Goal: Information Seeking & Learning: Learn about a topic

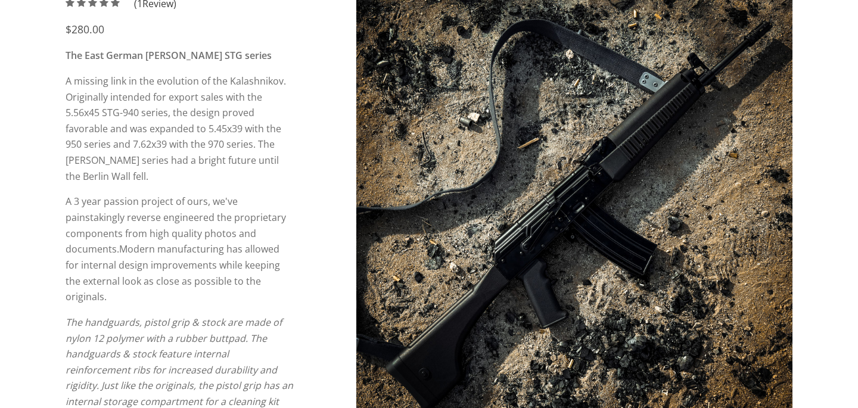
scroll to position [179, 0]
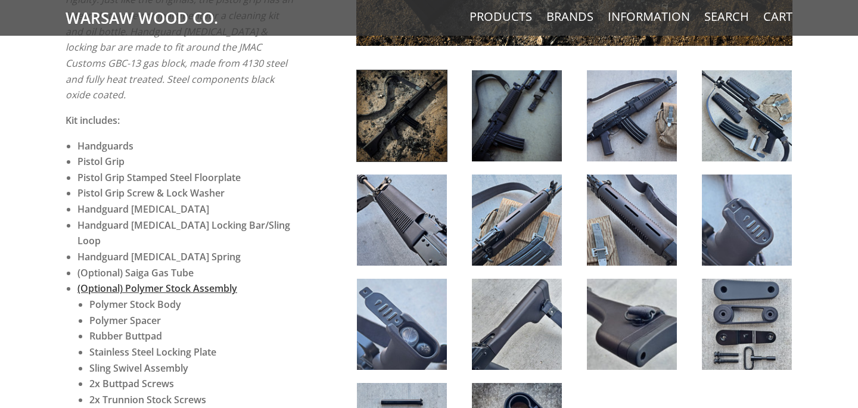
scroll to position [568, 0]
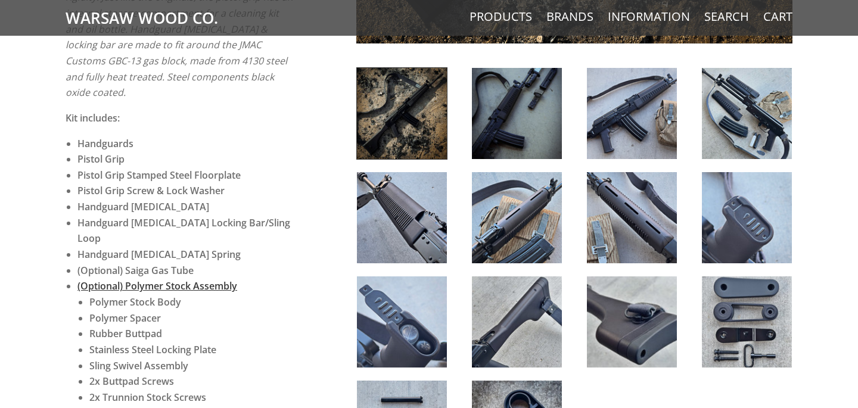
click at [735, 119] on img at bounding box center [747, 113] width 90 height 91
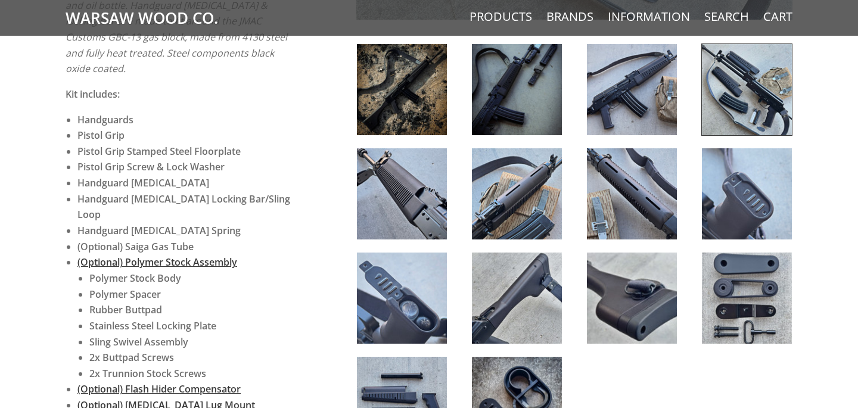
scroll to position [593, 0]
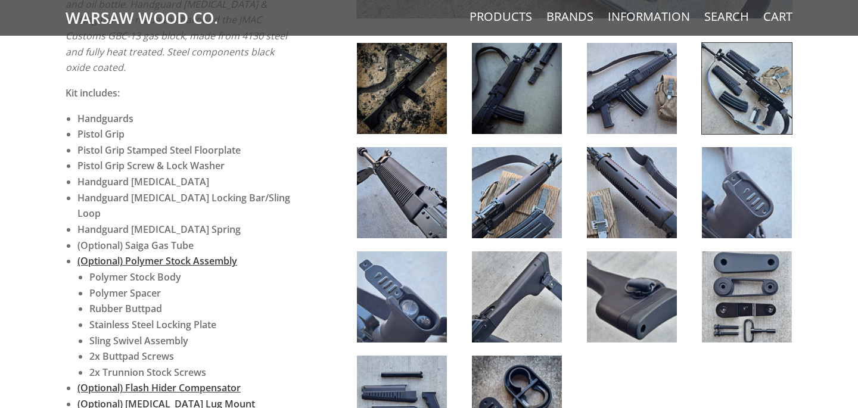
click at [549, 85] on img at bounding box center [517, 88] width 90 height 91
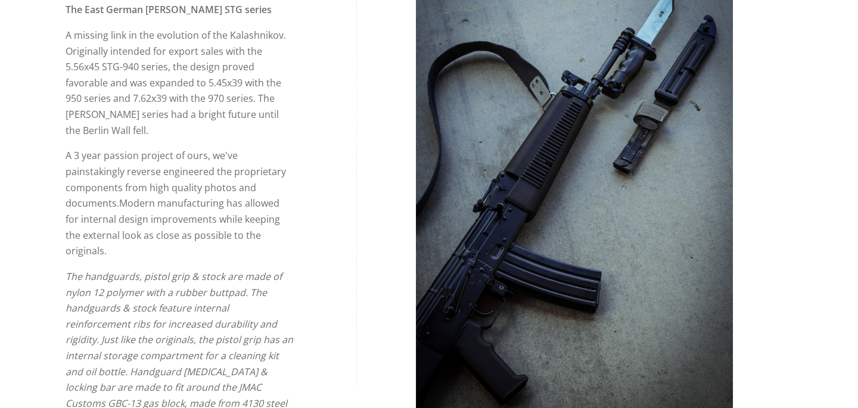
scroll to position [227, 0]
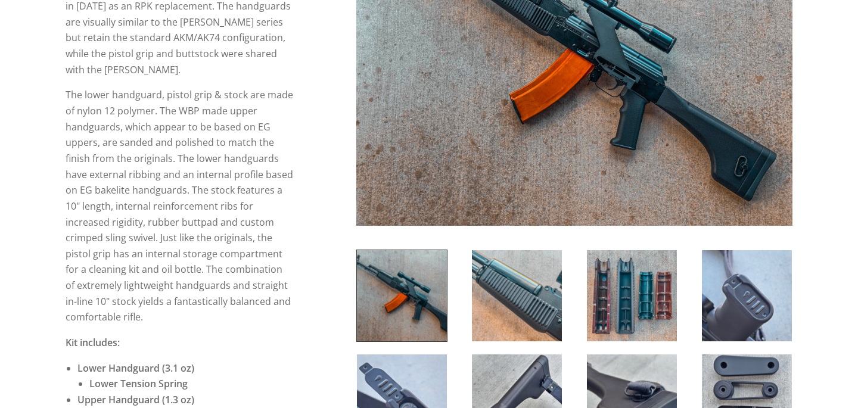
scroll to position [281, 0]
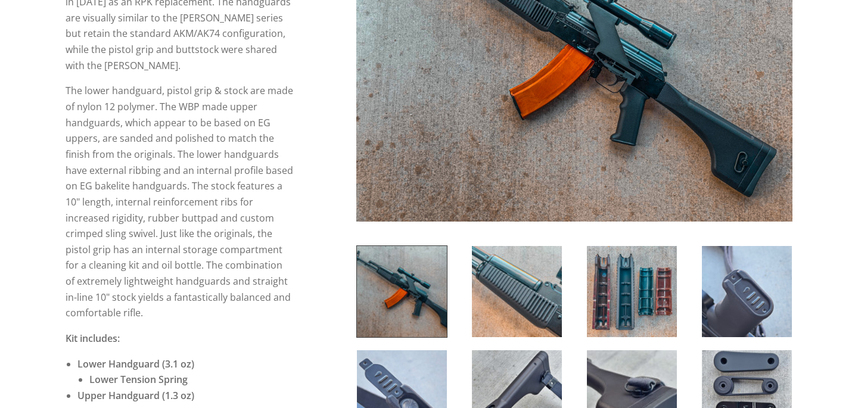
click at [492, 291] on img at bounding box center [517, 291] width 90 height 91
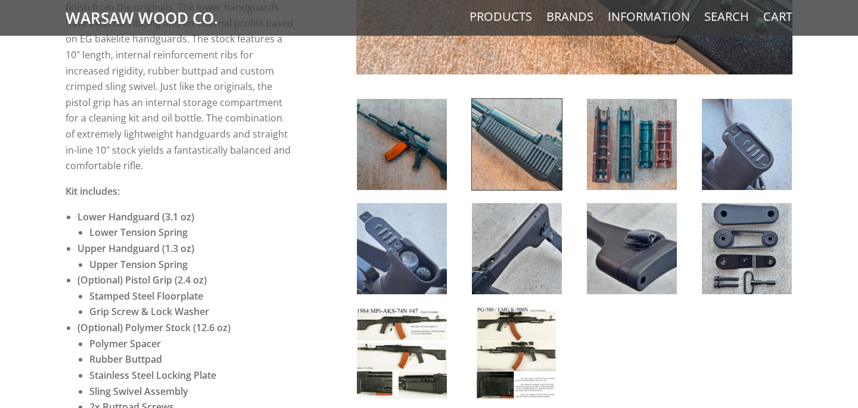
scroll to position [430, 0]
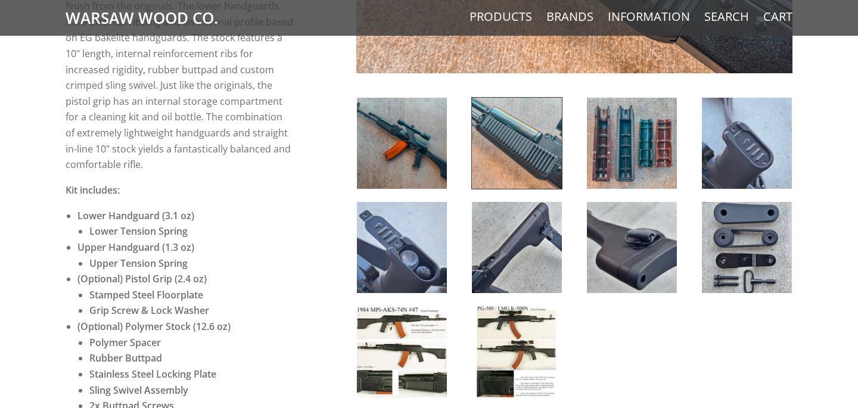
click at [405, 349] on img at bounding box center [402, 351] width 90 height 91
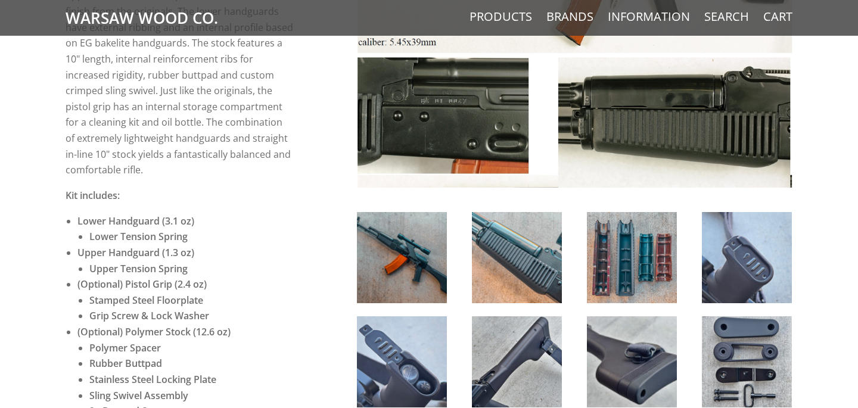
scroll to position [425, 0]
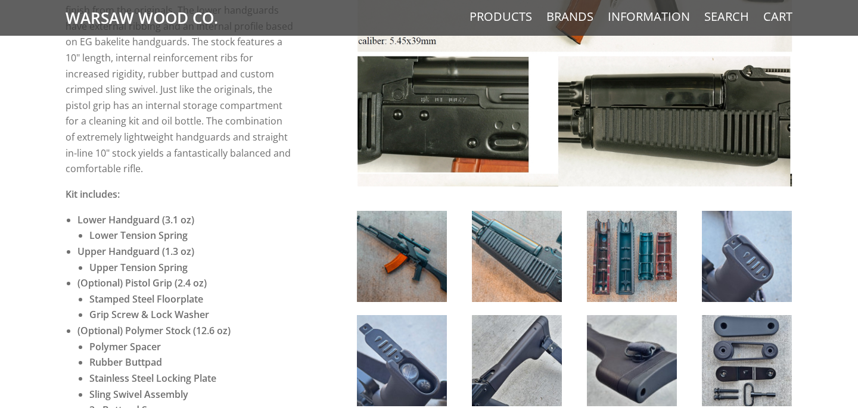
click at [405, 262] on img at bounding box center [402, 256] width 90 height 91
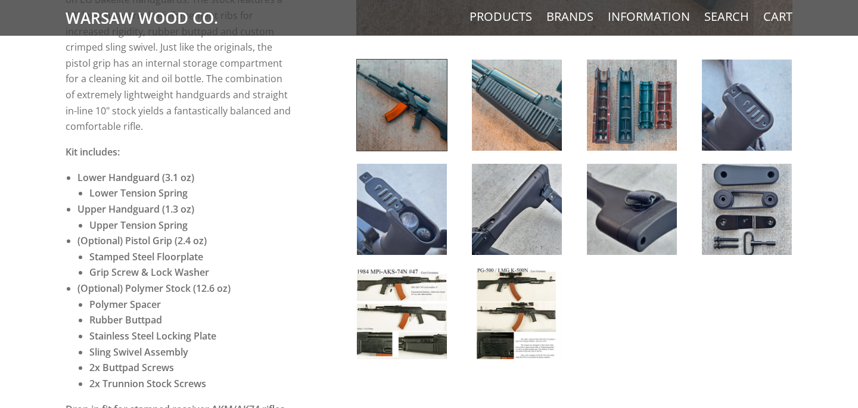
scroll to position [472, 0]
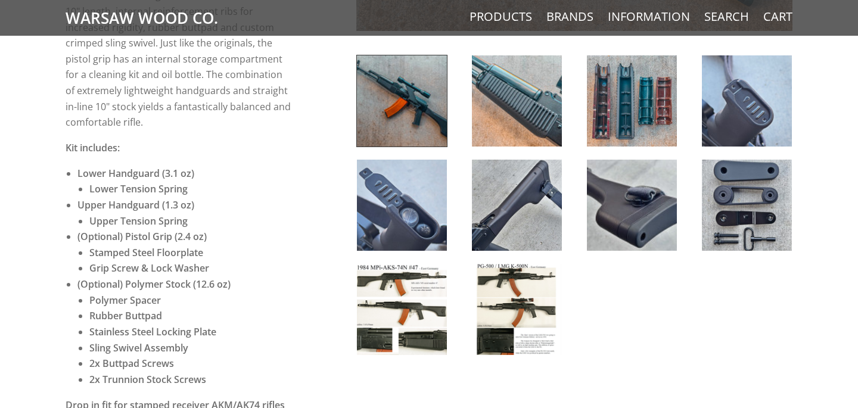
click at [495, 301] on img at bounding box center [517, 309] width 90 height 91
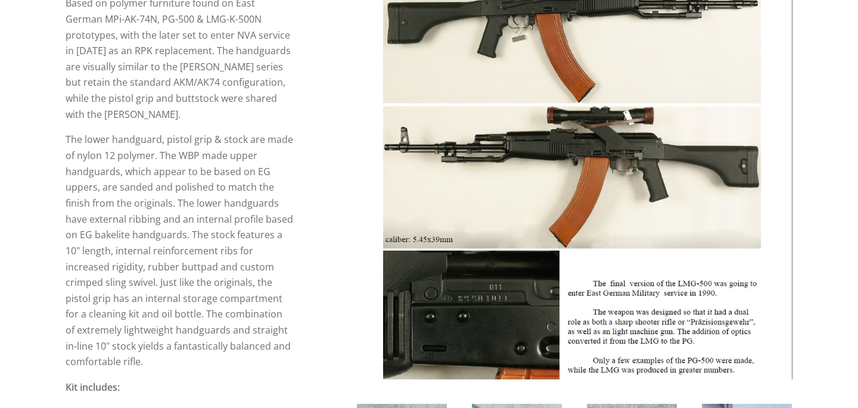
scroll to position [235, 0]
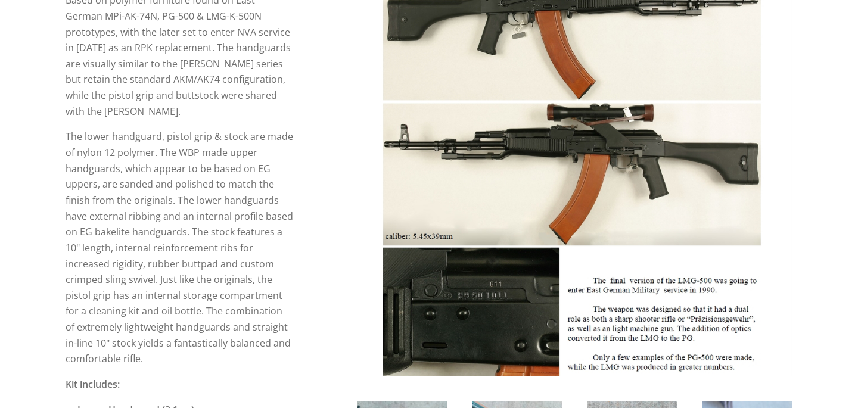
click at [563, 143] on img at bounding box center [574, 158] width 436 height 436
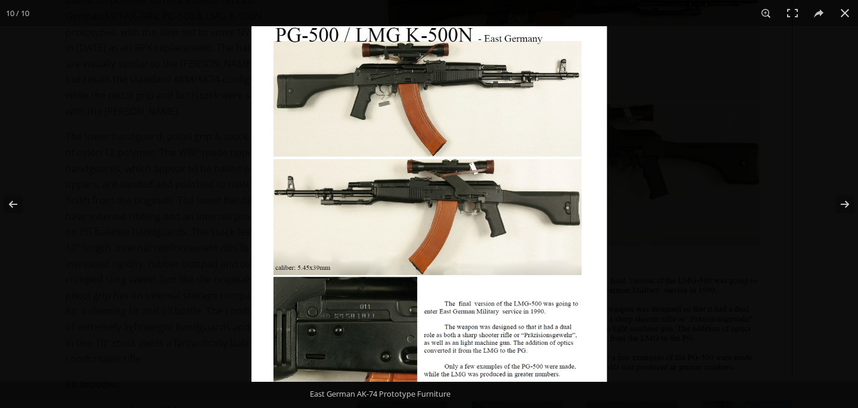
click at [487, 188] on img at bounding box center [429, 204] width 356 height 356
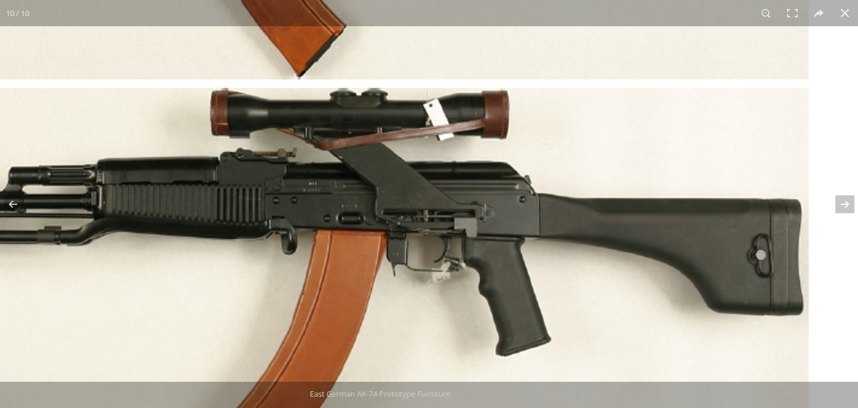
click at [389, 304] on img at bounding box center [286, 242] width 1220 height 1220
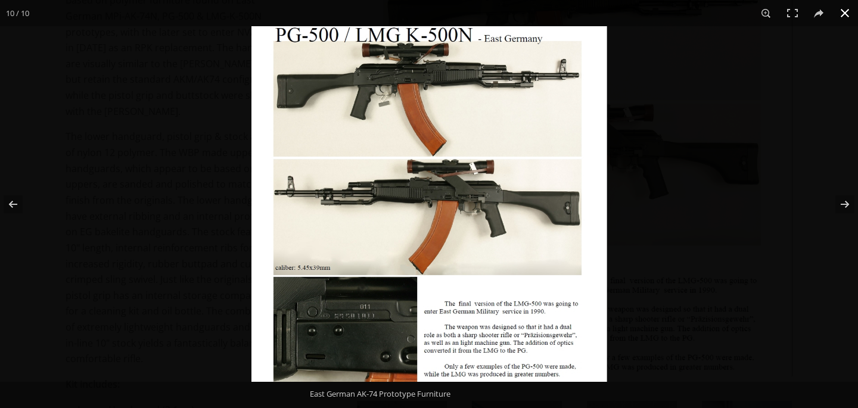
click at [851, 9] on button at bounding box center [845, 13] width 26 height 26
